Goal: Information Seeking & Learning: Learn about a topic

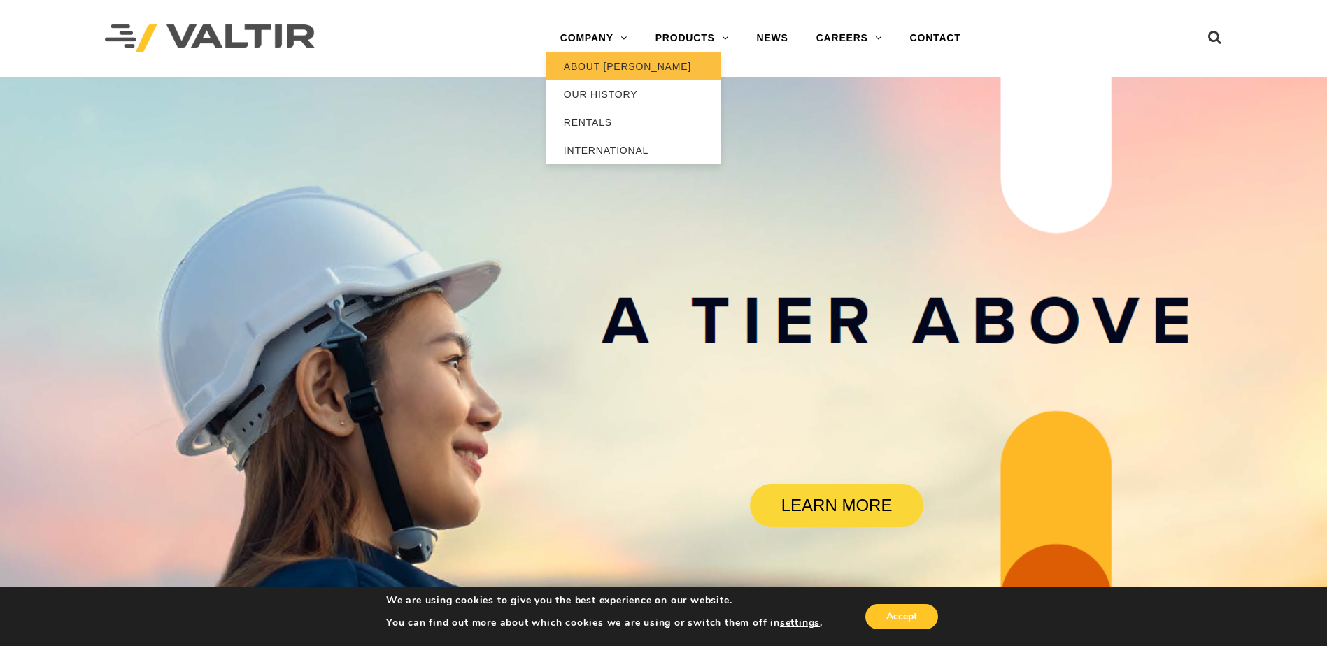
click at [582, 64] on link "ABOUT [PERSON_NAME]" at bounding box center [633, 66] width 175 height 28
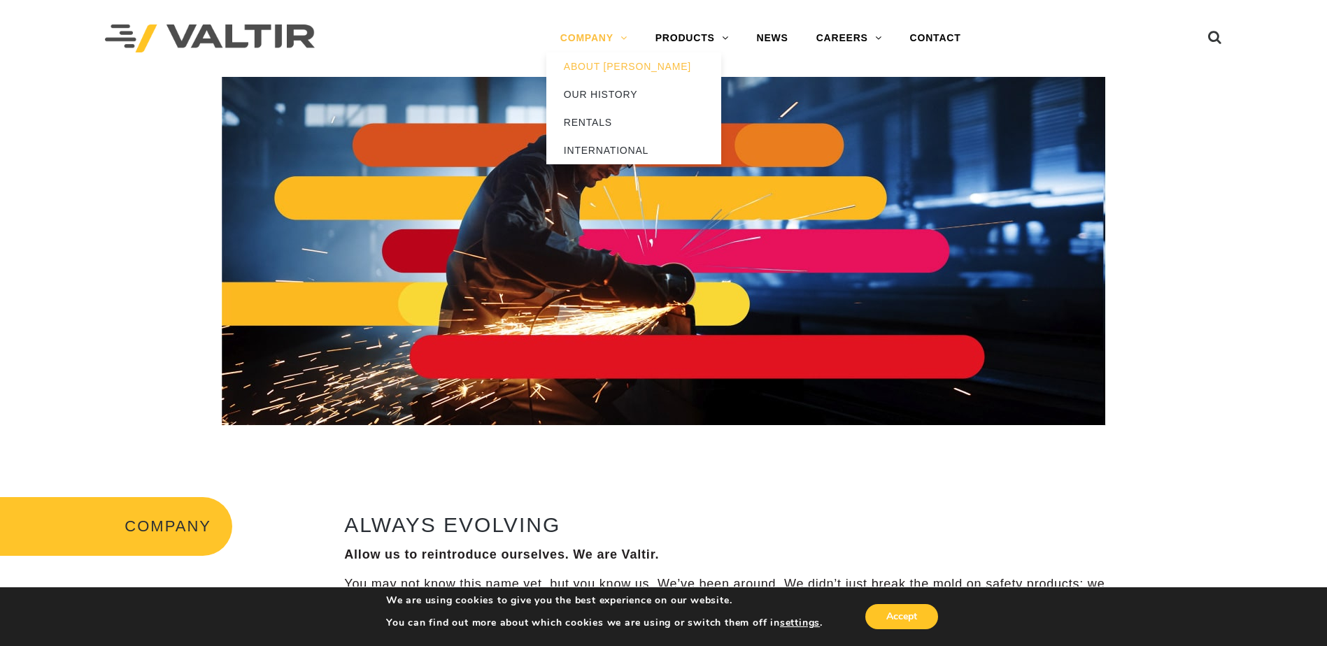
click at [594, 34] on link "COMPANY" at bounding box center [593, 38] width 95 height 28
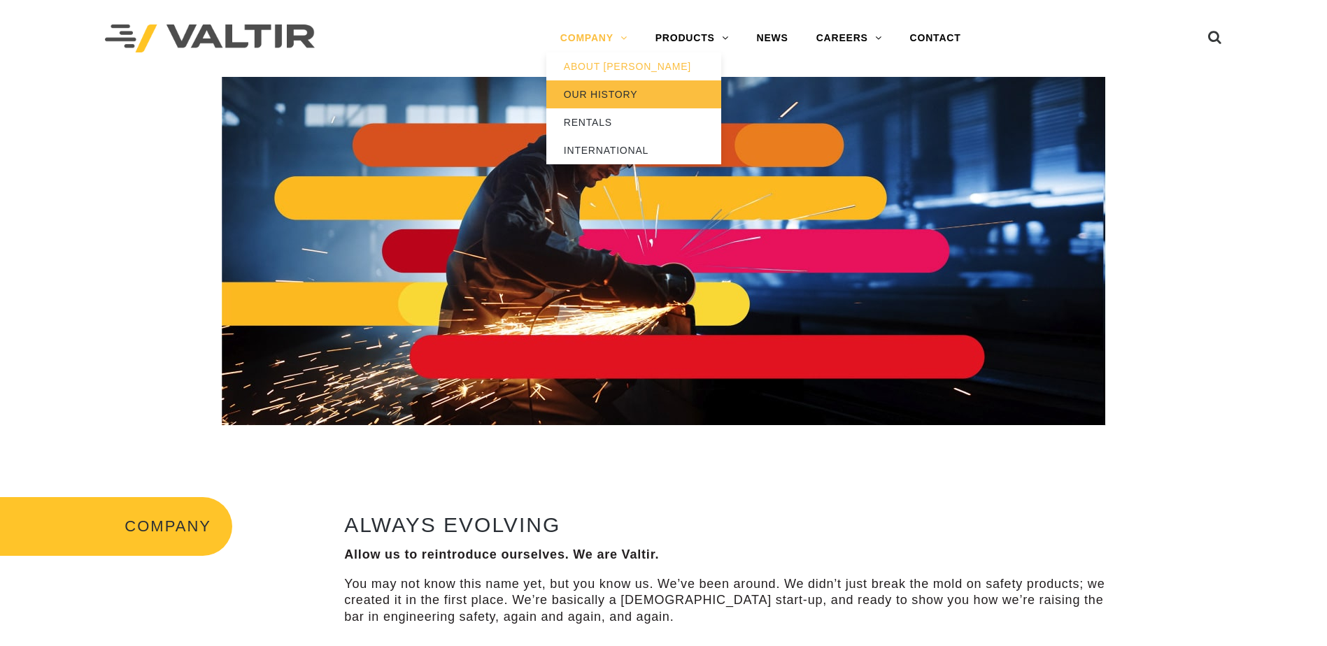
click at [614, 92] on link "OUR HISTORY" at bounding box center [633, 94] width 175 height 28
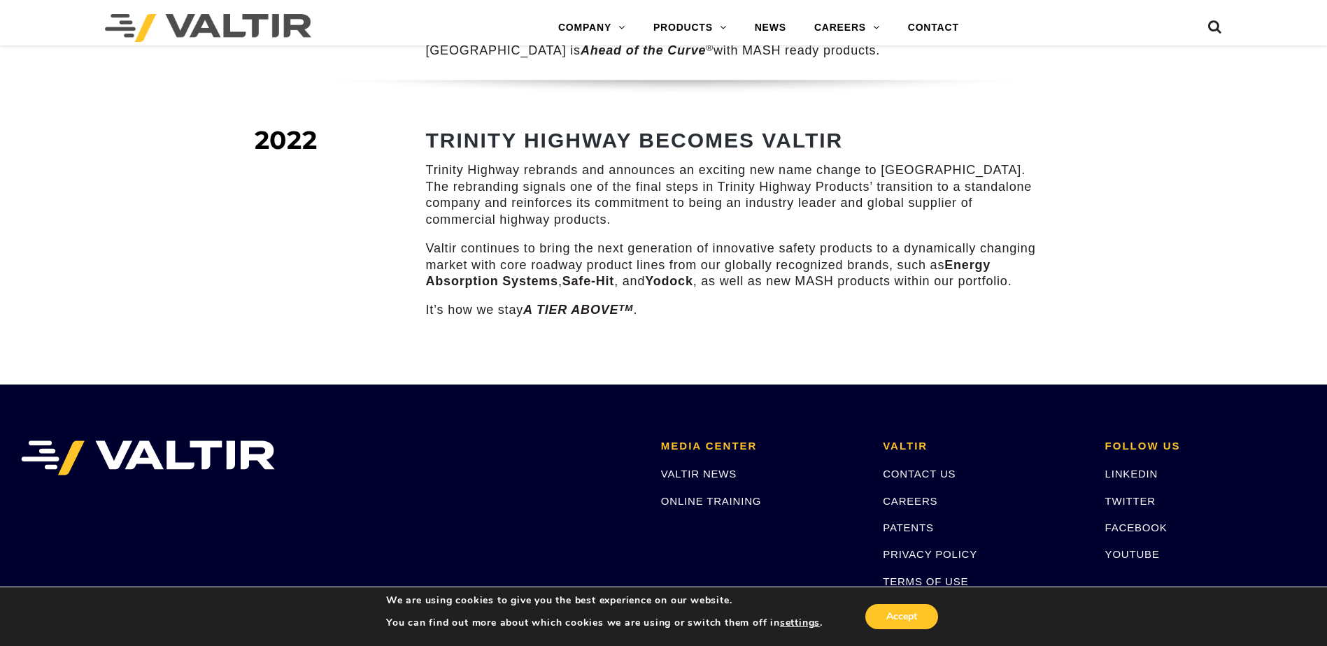
scroll to position [1958, 0]
